Goal: Task Accomplishment & Management: Manage account settings

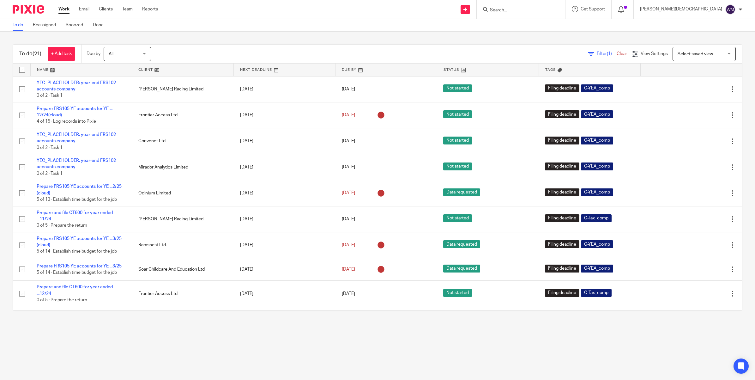
click at [152, 70] on link at bounding box center [182, 69] width 101 height 13
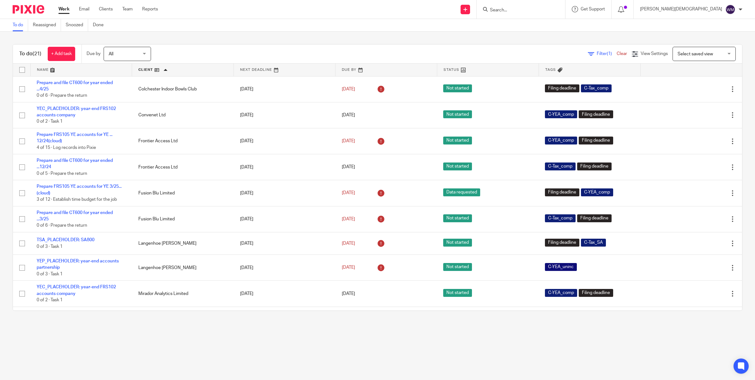
click at [162, 70] on link at bounding box center [182, 69] width 101 height 13
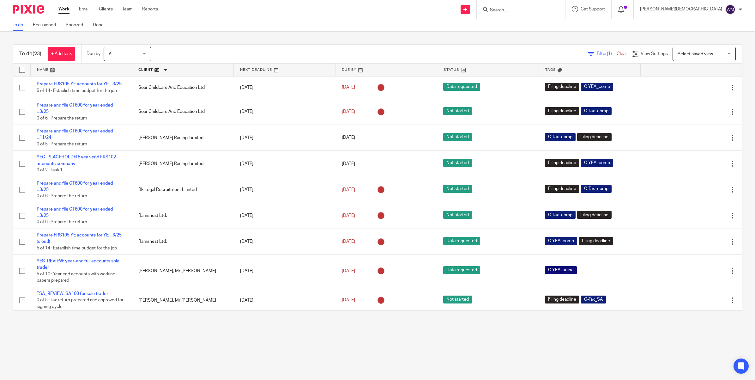
click at [162, 70] on link at bounding box center [182, 69] width 101 height 13
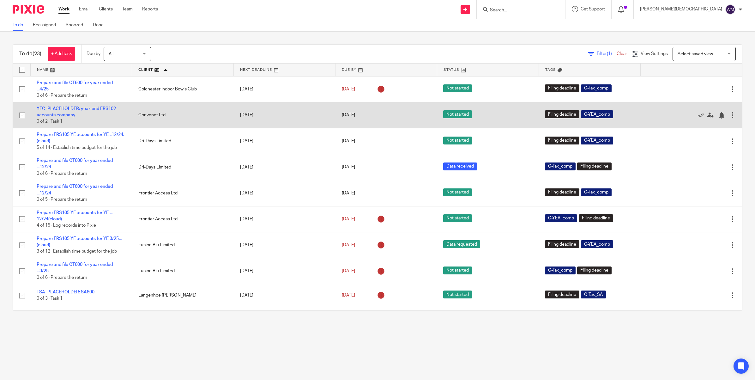
click at [156, 117] on td "Convenet Ltd" at bounding box center [183, 115] width 102 height 26
click at [707, 115] on icon at bounding box center [710, 115] width 6 height 6
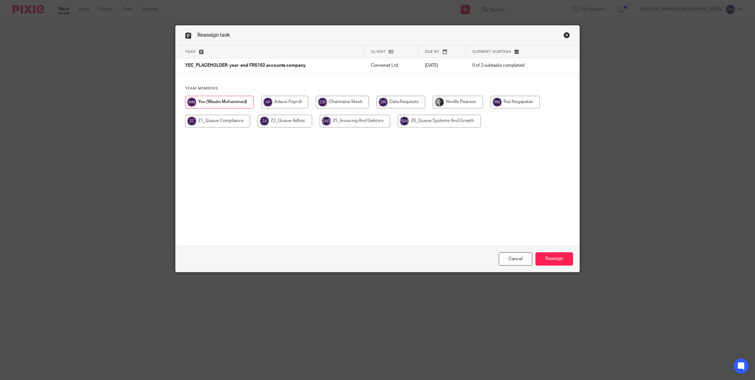
click at [465, 101] on input "radio" at bounding box center [458, 102] width 50 height 13
radio input "true"
click at [553, 256] on input "Reassign" at bounding box center [554, 259] width 38 height 14
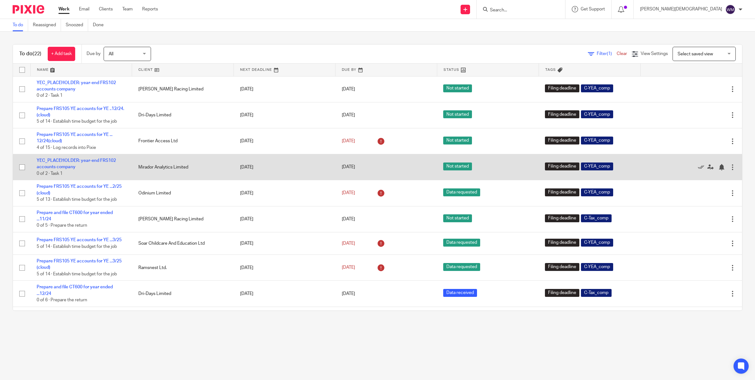
click at [157, 166] on td "Mirador Analytics Limited" at bounding box center [183, 167] width 102 height 26
click at [70, 160] on link "YEC_PLACEHOLDER: year-end FRS102 accounts company" at bounding box center [76, 163] width 79 height 11
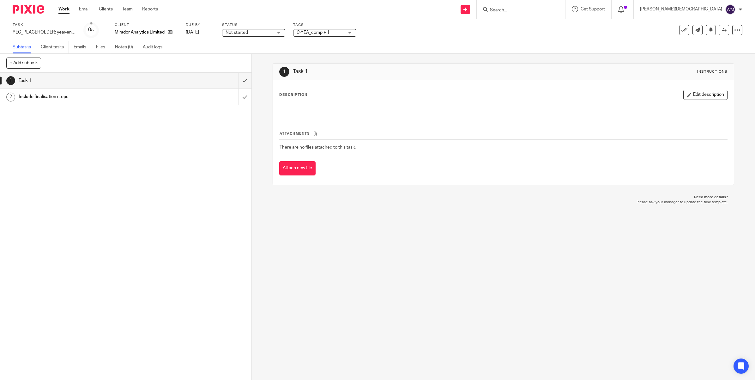
click at [36, 98] on h1 "Include finalisation steps" at bounding box center [90, 96] width 142 height 9
click at [48, 79] on h1 "Task 1" at bounding box center [90, 80] width 142 height 9
click at [52, 46] on link "Client tasks" at bounding box center [55, 47] width 28 height 12
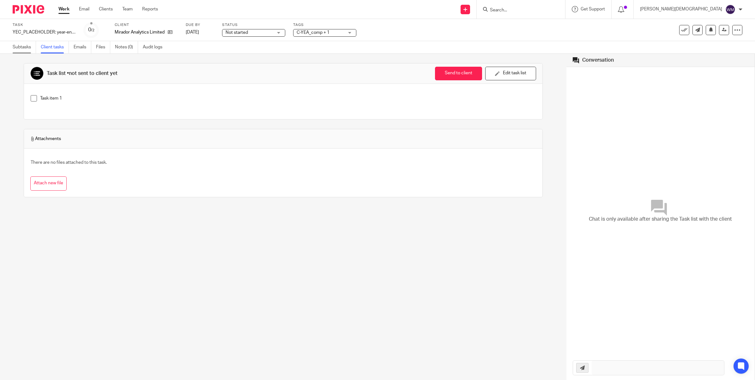
click at [27, 47] on link "Subtasks" at bounding box center [24, 47] width 23 height 12
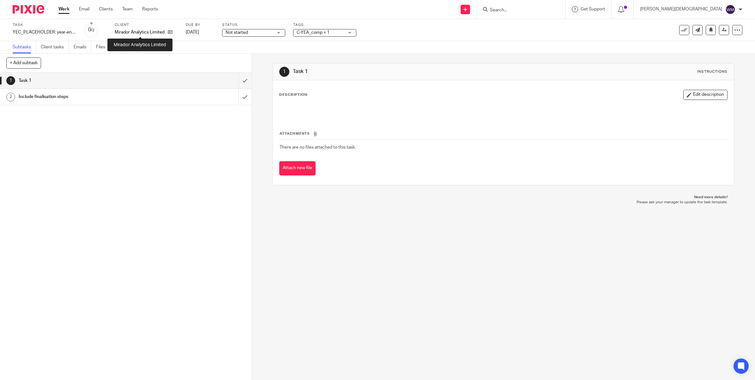
click at [144, 31] on p "Mirador Analytics Limited" at bounding box center [140, 32] width 50 height 6
